Goal: Information Seeking & Learning: Learn about a topic

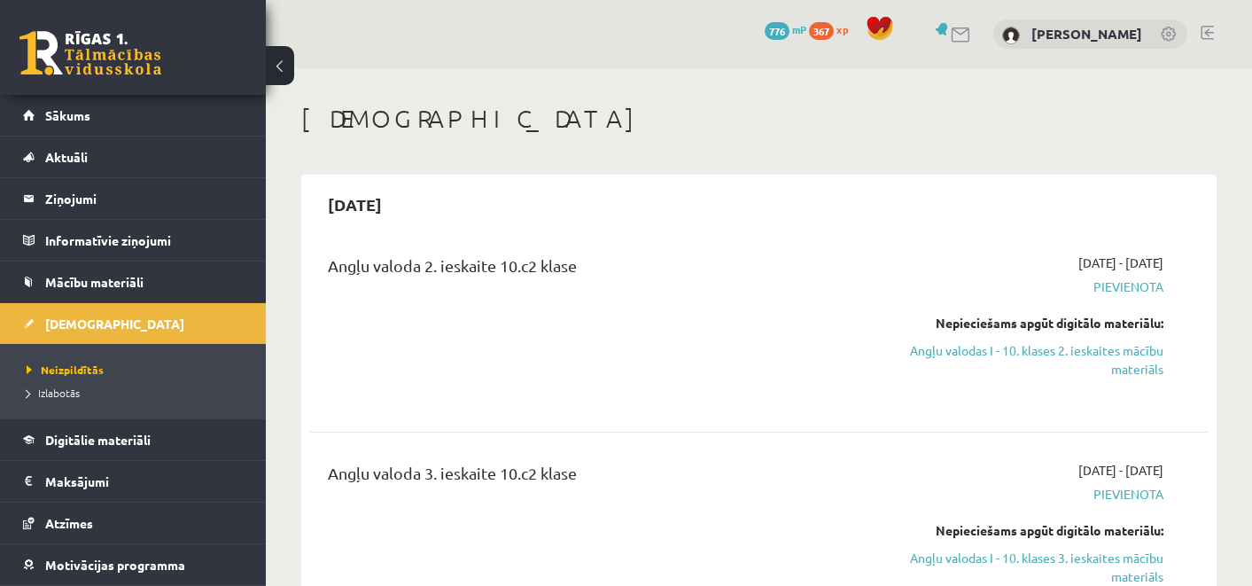
scroll to position [979, 0]
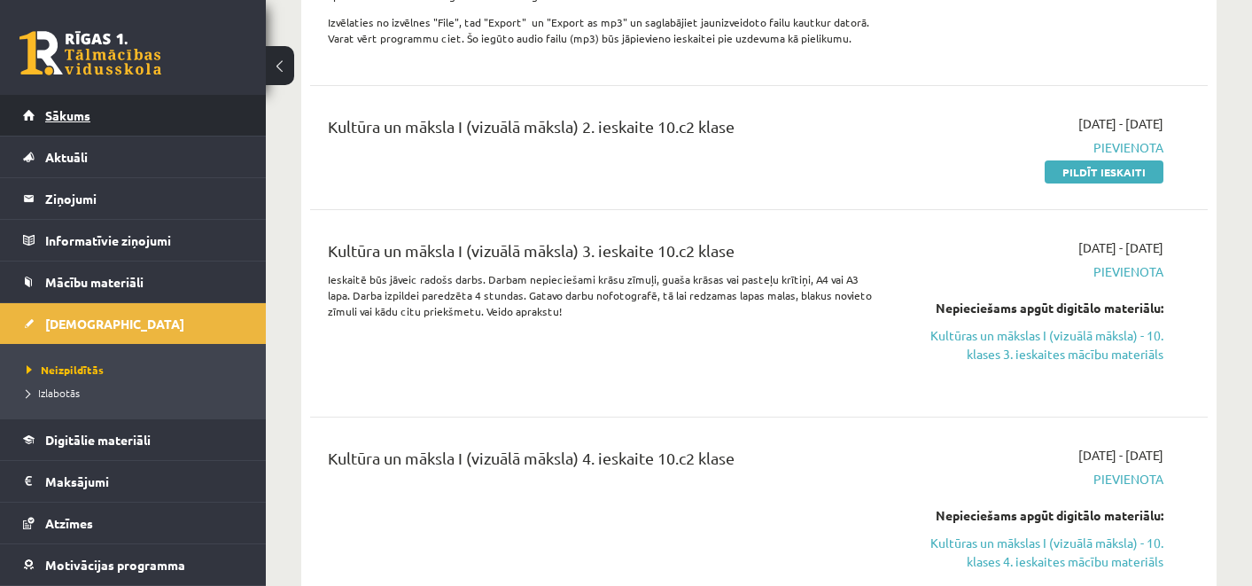
click at [97, 113] on link "Sākums" at bounding box center [133, 115] width 221 height 41
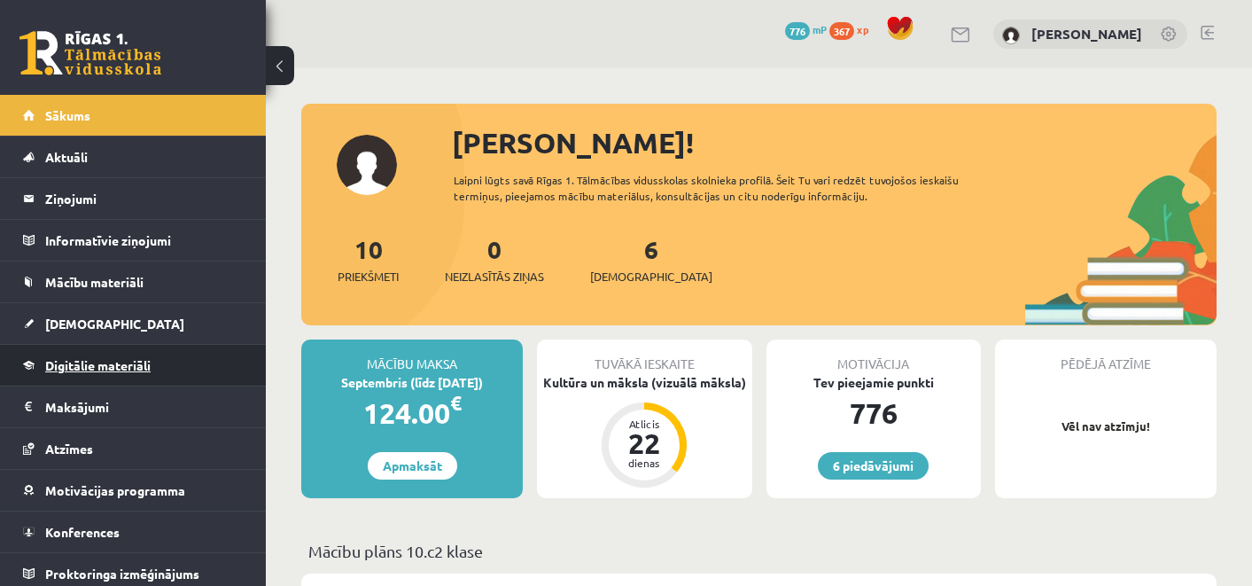
click at [144, 371] on span "Digitālie materiāli" at bounding box center [97, 365] width 105 height 16
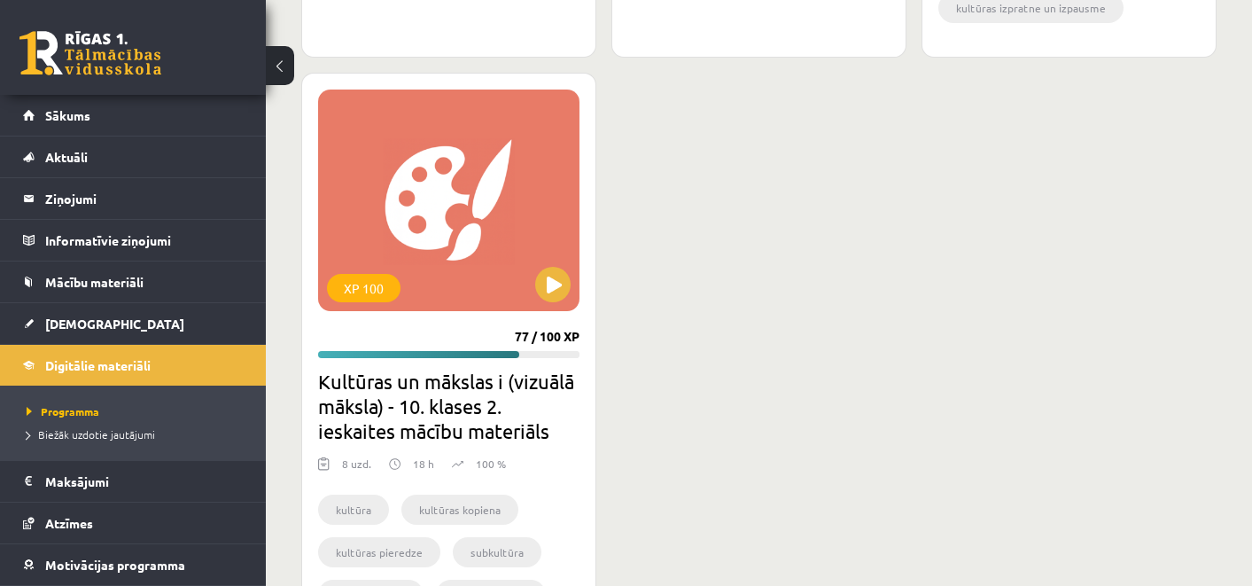
scroll to position [2285, 0]
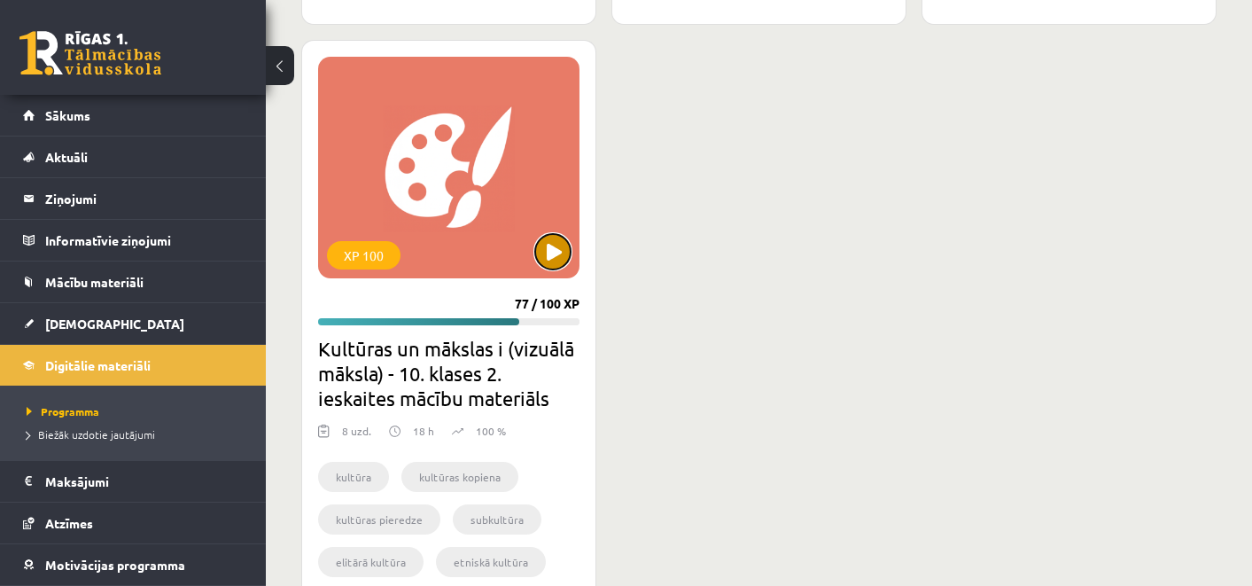
click at [553, 260] on button at bounding box center [552, 251] width 35 height 35
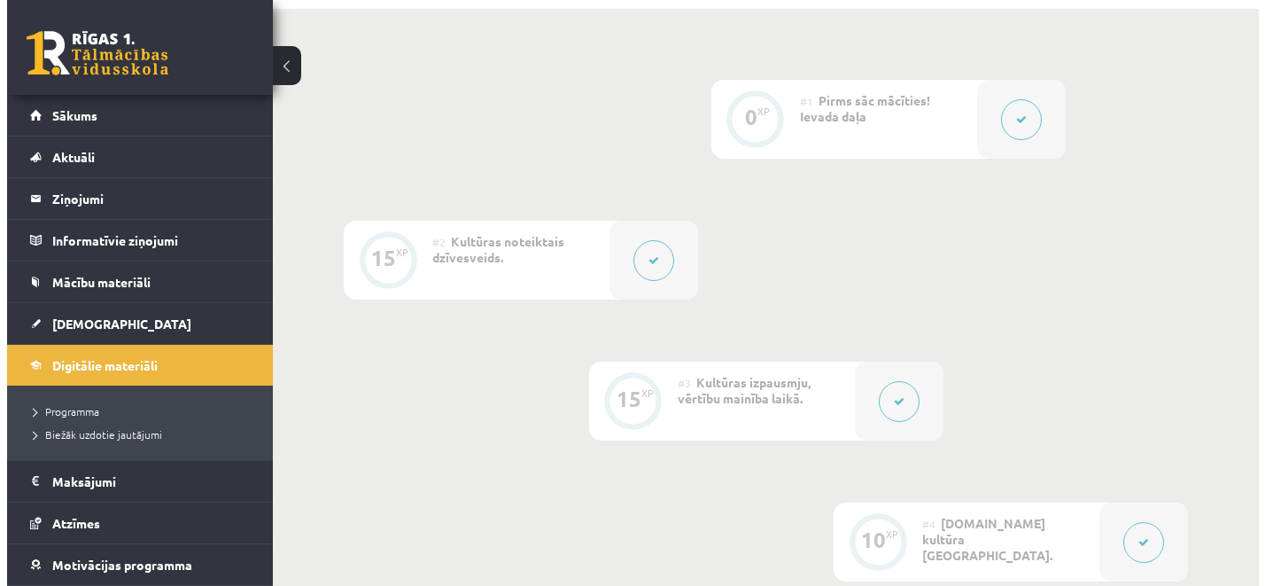
scroll to position [578, 0]
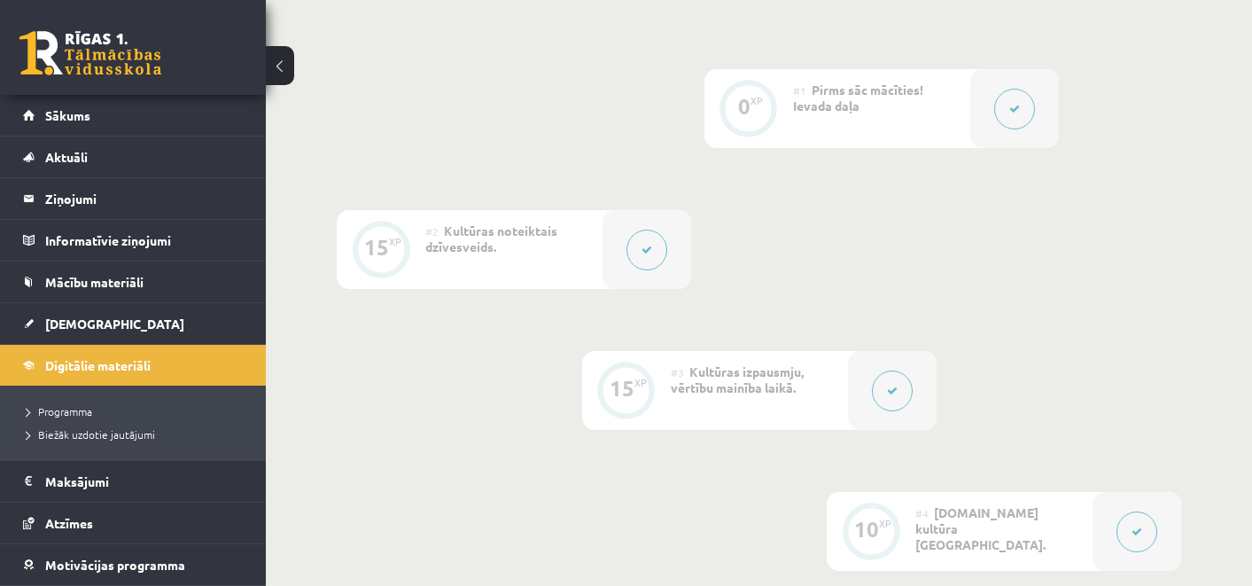
click at [654, 257] on button at bounding box center [646, 249] width 41 height 41
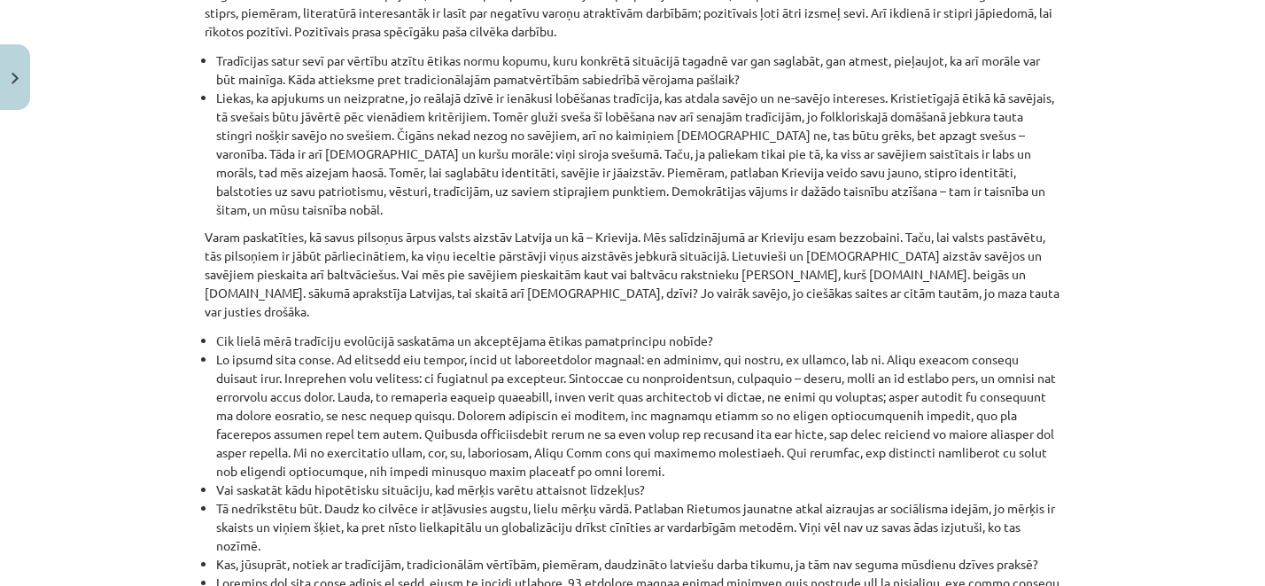
scroll to position [2154, 0]
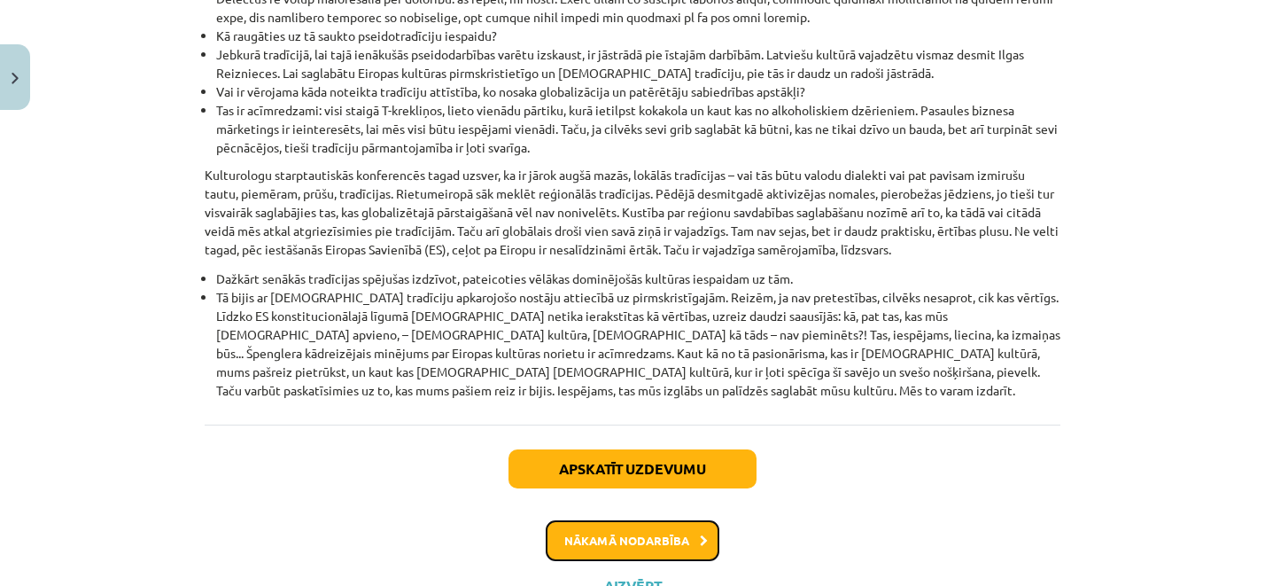
click at [637, 520] on button "Nākamā nodarbība" at bounding box center [633, 540] width 174 height 41
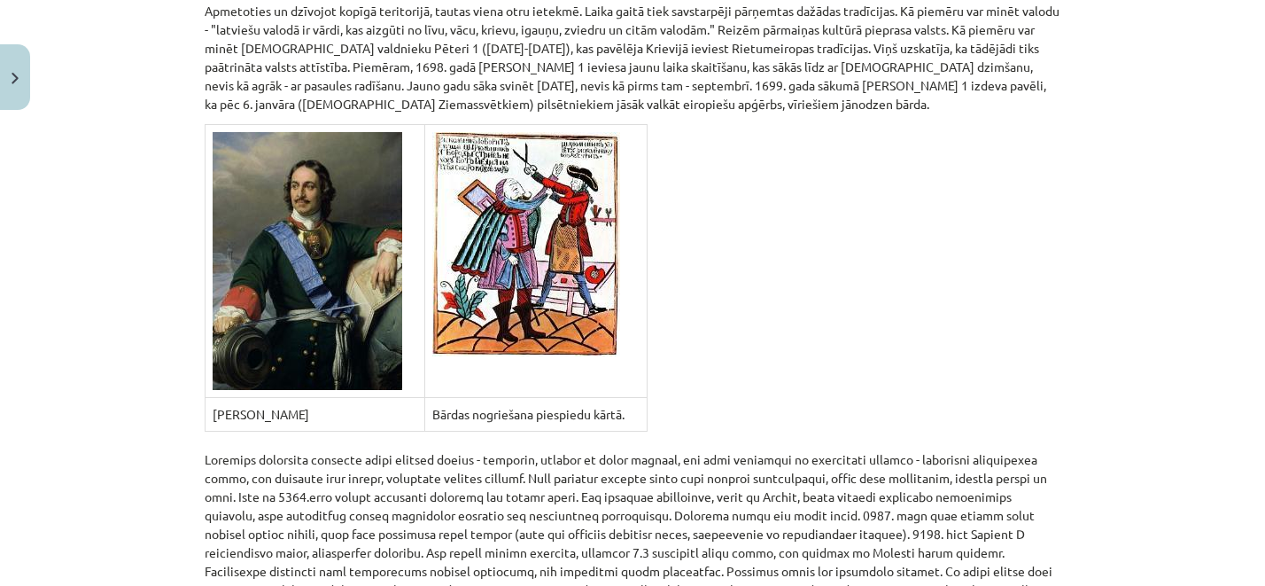
scroll to position [807, 0]
